Goal: Task Accomplishment & Management: Manage account settings

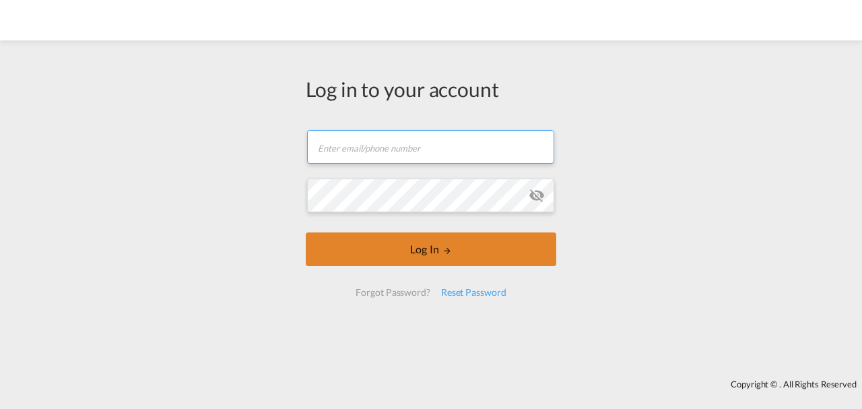
type input "[EMAIL_ADDRESS][DOMAIN_NAME]"
click at [400, 252] on button "Log In" at bounding box center [431, 249] width 251 height 34
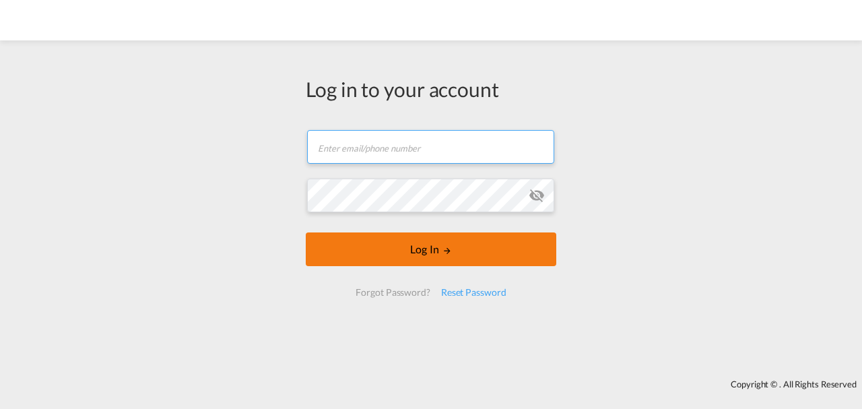
type input "[EMAIL_ADDRESS][DOMAIN_NAME]"
click at [422, 257] on button "Log In" at bounding box center [431, 249] width 251 height 34
